Goal: Find specific page/section: Find specific page/section

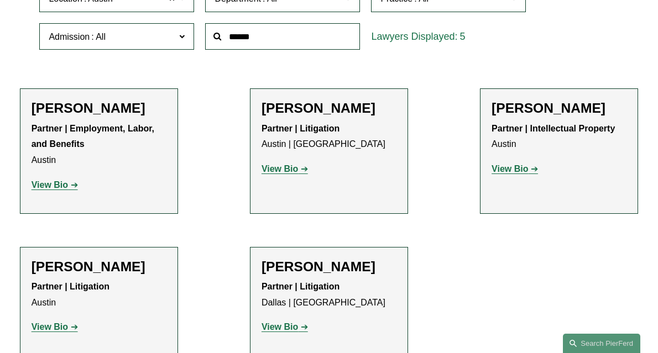
scroll to position [409, 0]
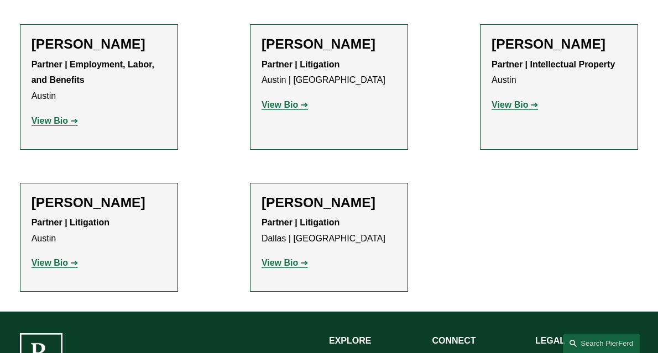
click at [509, 107] on strong "View Bio" at bounding box center [510, 104] width 37 height 9
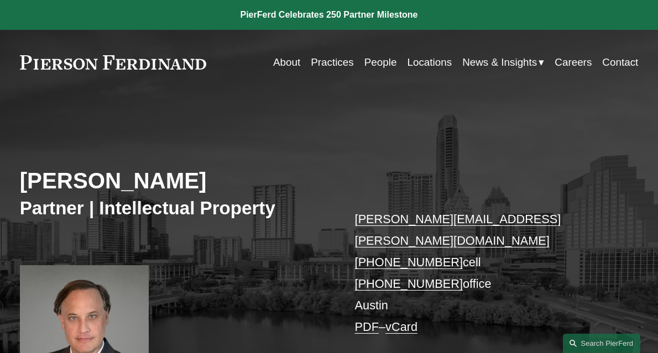
click at [423, 61] on link "Locations" at bounding box center [429, 62] width 45 height 21
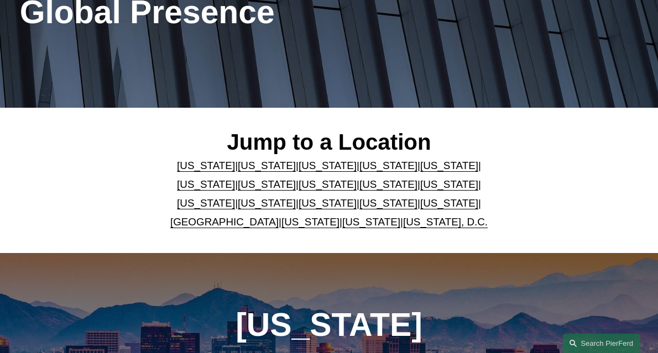
scroll to position [166, 0]
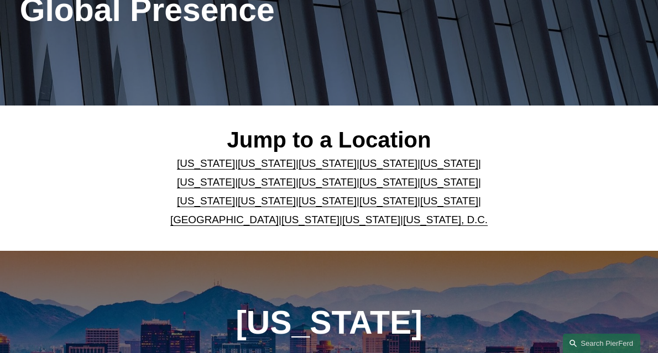
click at [420, 206] on link "[US_STATE]" at bounding box center [449, 201] width 58 height 12
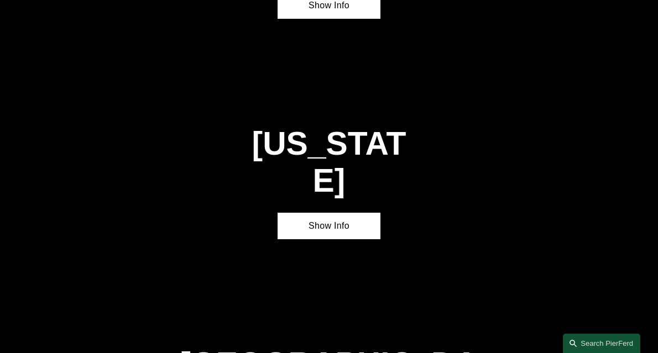
scroll to position [3059, 0]
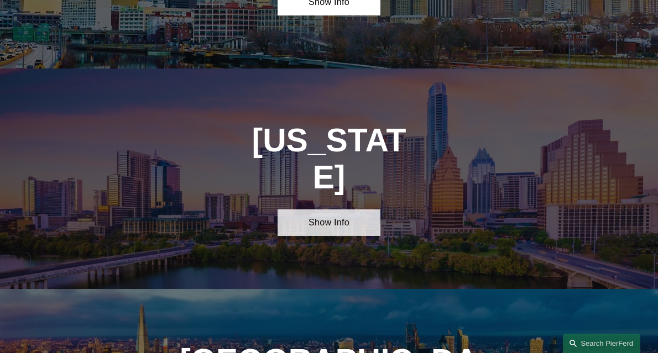
click at [340, 210] on link "Show Info" at bounding box center [329, 223] width 103 height 27
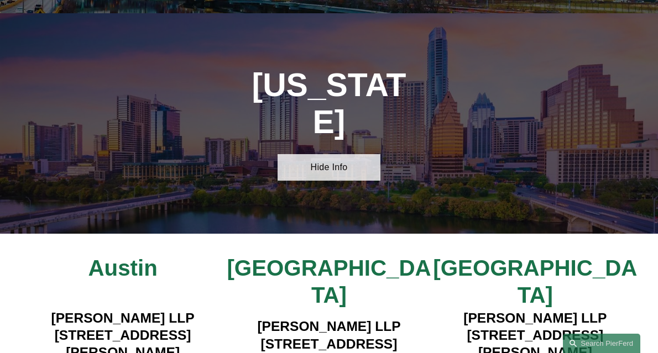
scroll to position [3170, 0]
